Goal: Information Seeking & Learning: Check status

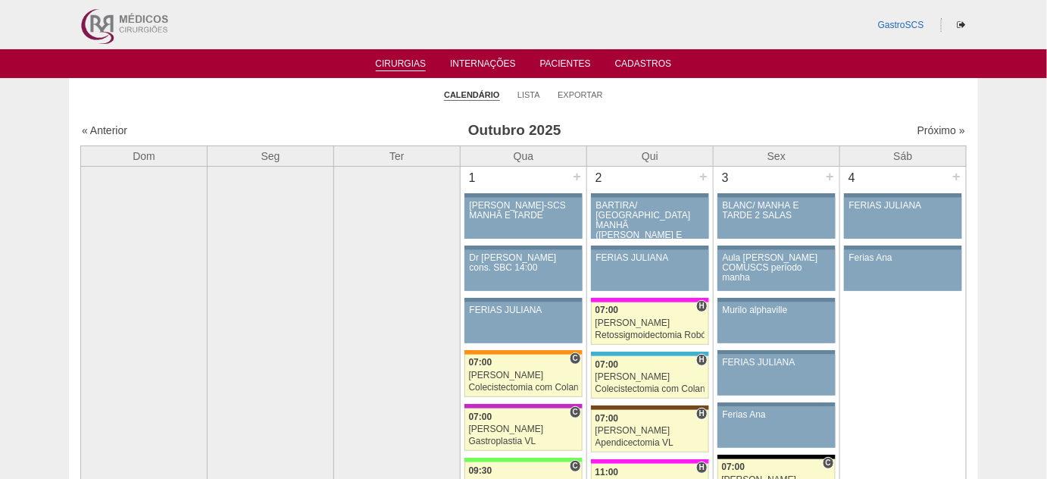
click at [526, 102] on li "Lista" at bounding box center [529, 93] width 23 height 21
click at [533, 94] on link "Lista" at bounding box center [529, 94] width 23 height 11
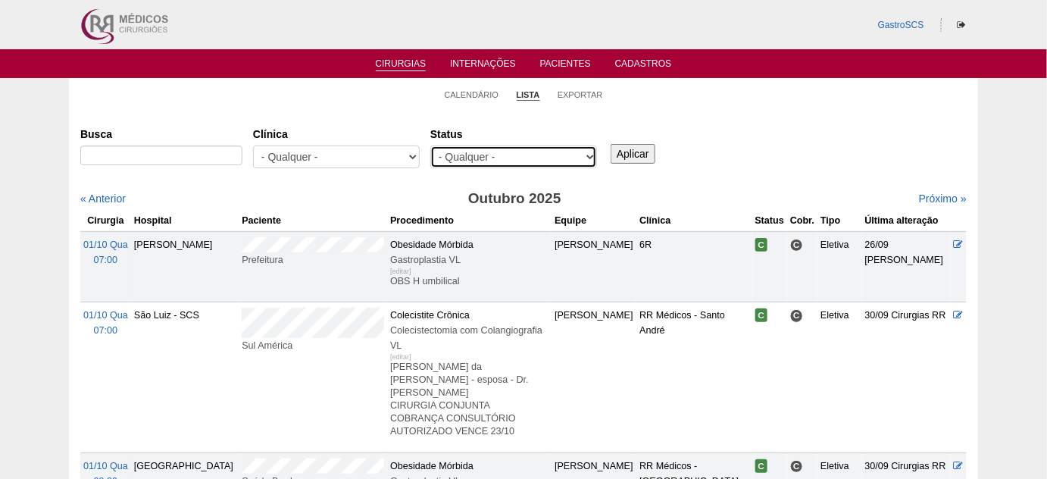
click at [534, 159] on select "- Qualquer - Reservada Confirmada Suspensa Cancelada" at bounding box center [513, 157] width 167 height 23
select select "conf"
click at [430, 146] on select "- Qualquer - Reservada Confirmada Suspensa Cancelada" at bounding box center [513, 157] width 167 height 23
click at [510, 144] on div "Status - Qualquer - Reservada Confirmada Suspensa Cancelada" at bounding box center [518, 148] width 177 height 55
click at [503, 157] on select "- Qualquer - Reservada Confirmada Suspensa Cancelada" at bounding box center [513, 157] width 167 height 23
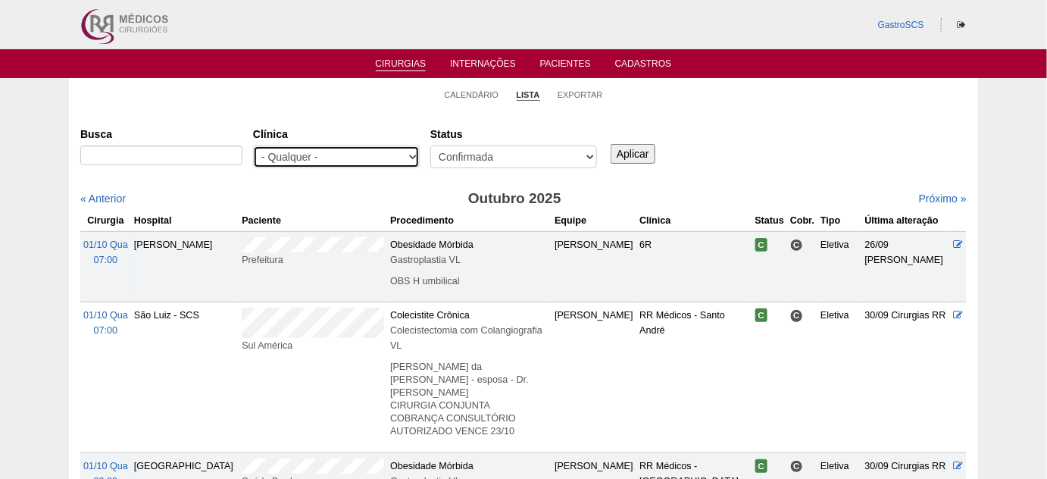
click at [328, 154] on select "- Qualquer - 6R Alphaville Assunção Bartira Brasil Christovão da Gama Cruz Azul…" at bounding box center [336, 157] width 167 height 23
select select "48"
click at [253, 146] on select "- Qualquer - 6R Alphaville Assunção Bartira Brasil Christovão da Gama Cruz Azul…" at bounding box center [336, 157] width 167 height 23
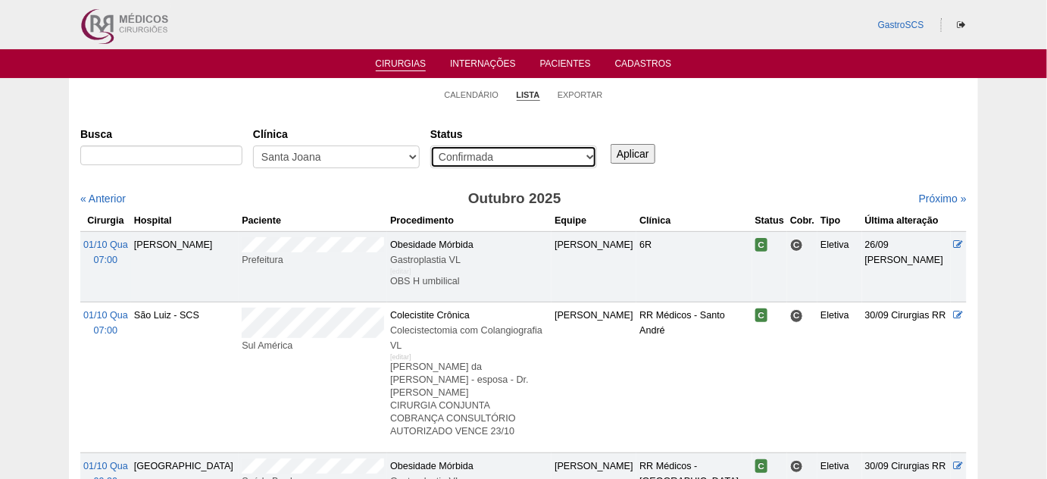
click at [556, 155] on select "- Qualquer - Reservada Confirmada Suspensa Cancelada" at bounding box center [513, 157] width 167 height 23
click at [640, 157] on input "Aplicar" at bounding box center [633, 154] width 45 height 20
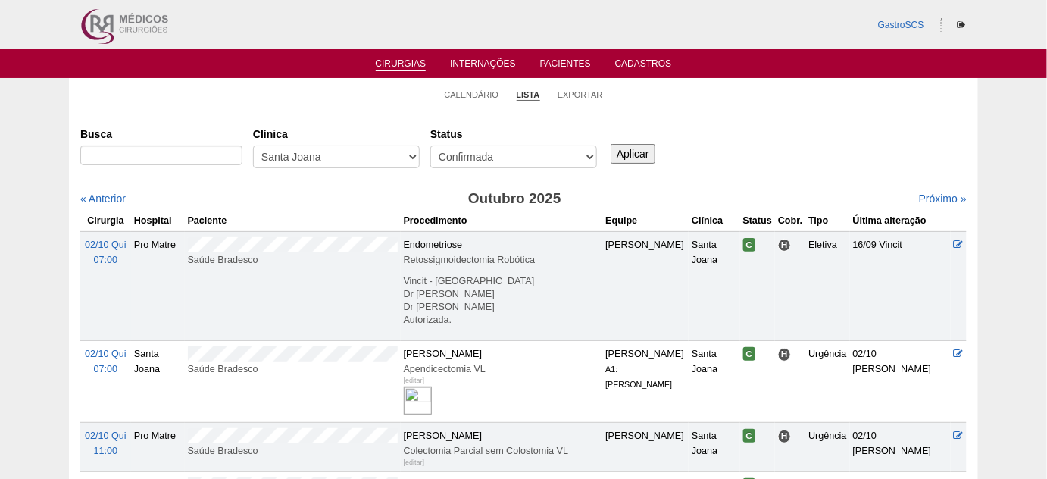
click at [631, 145] on input "Aplicar" at bounding box center [633, 154] width 45 height 20
click at [129, 205] on div "« Anterior" at bounding box center [186, 198] width 213 height 15
click at [117, 200] on link "« Anterior" at bounding box center [102, 198] width 45 height 12
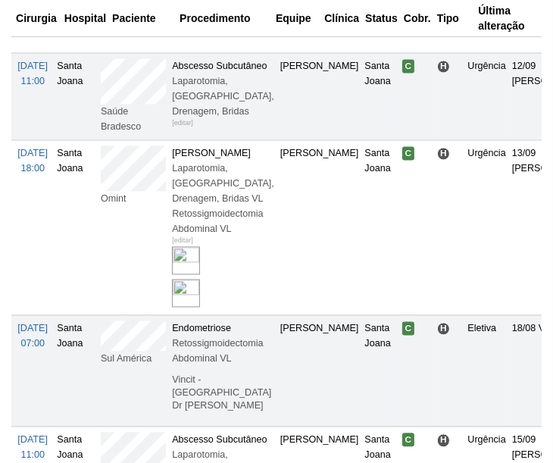
scroll to position [1584, 0]
